Goal: Navigation & Orientation: Find specific page/section

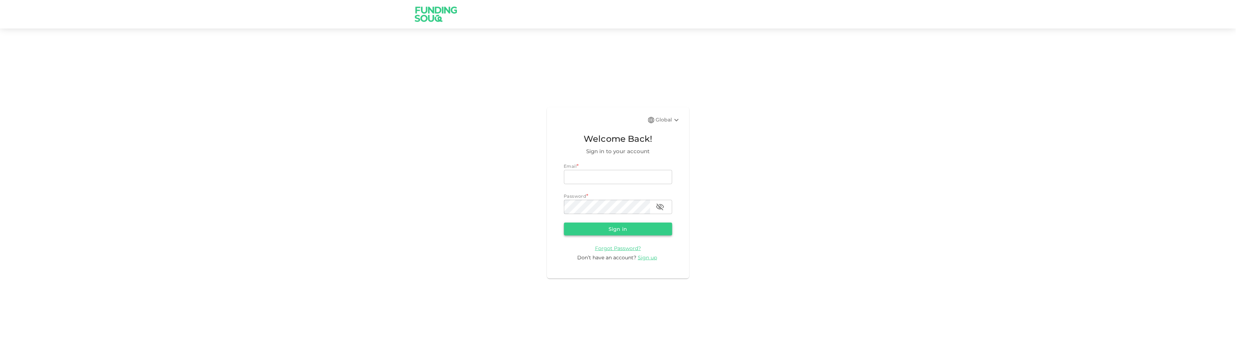
type input "[EMAIL_ADDRESS][DOMAIN_NAME]"
click at [644, 233] on button "Sign in" at bounding box center [618, 229] width 108 height 13
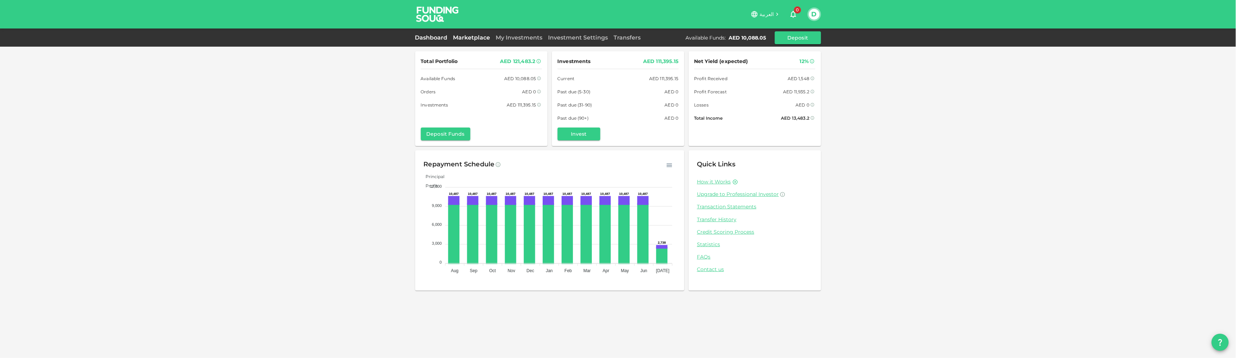
click at [471, 39] on link "Marketplace" at bounding box center [471, 37] width 43 height 7
